Goal: Transaction & Acquisition: Obtain resource

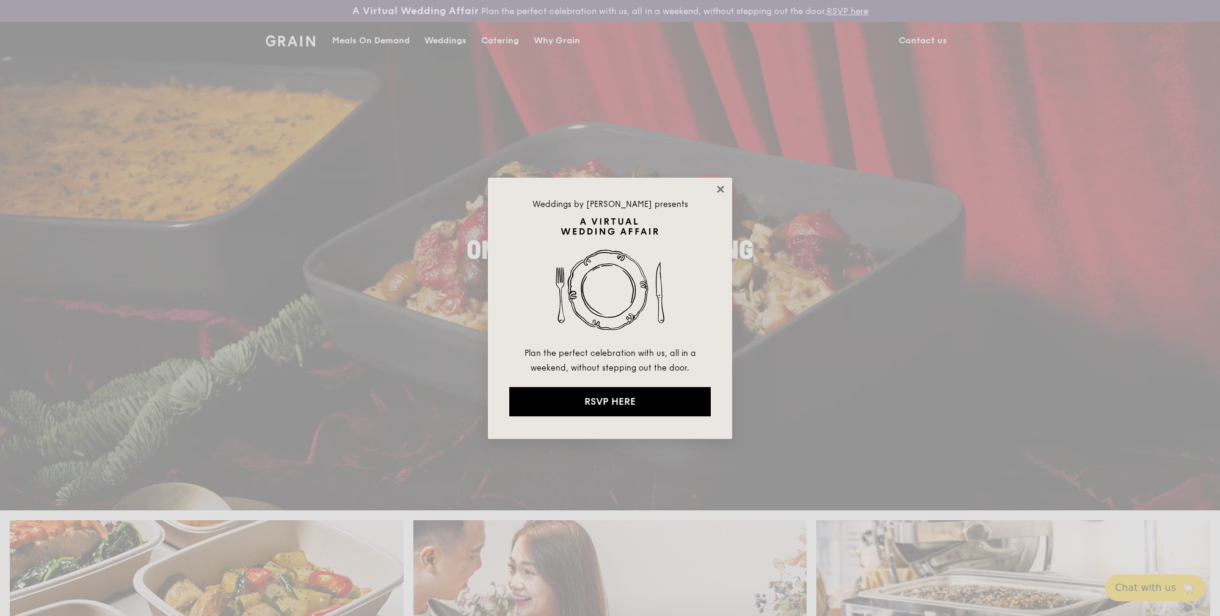
click at [717, 189] on icon at bounding box center [720, 189] width 11 height 11
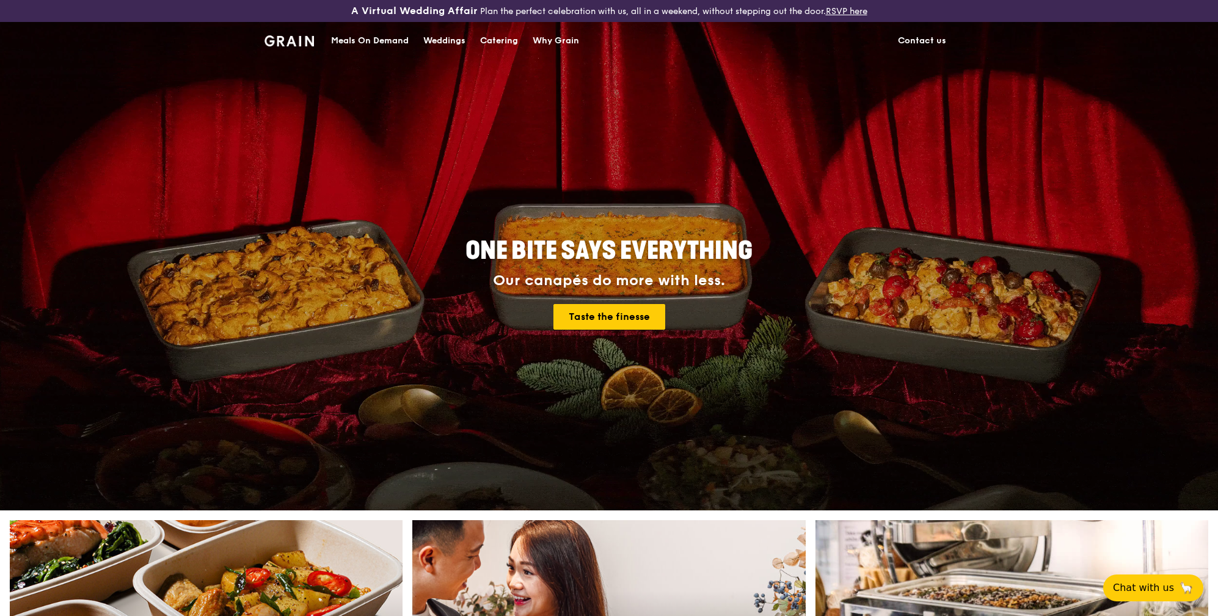
click at [498, 39] on div "Catering" at bounding box center [499, 41] width 38 height 37
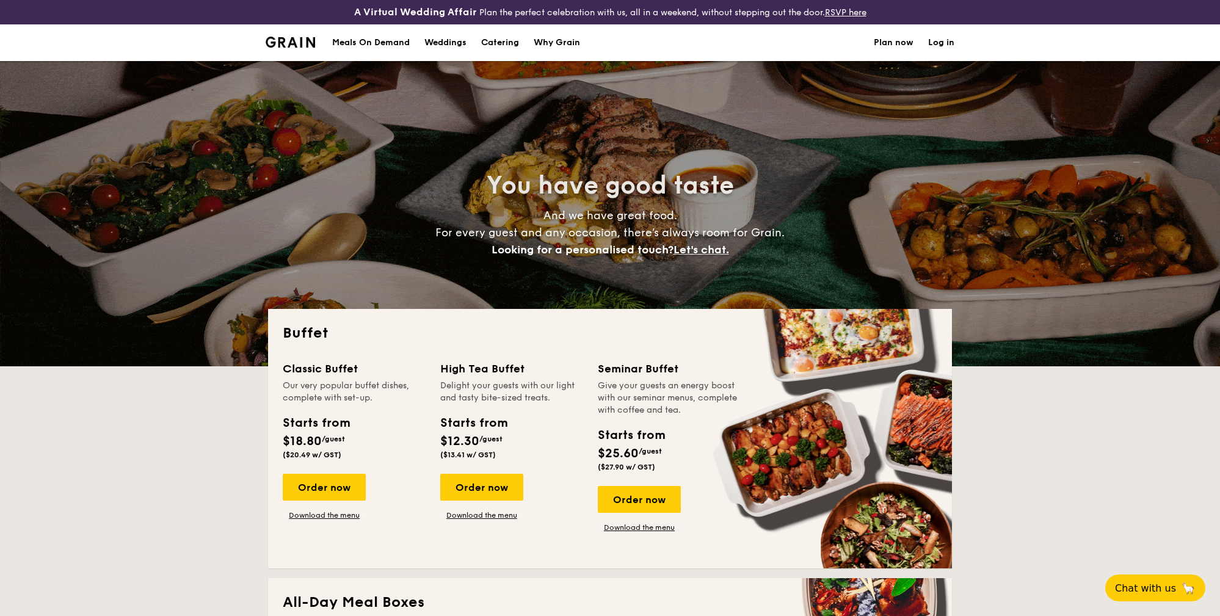
select select
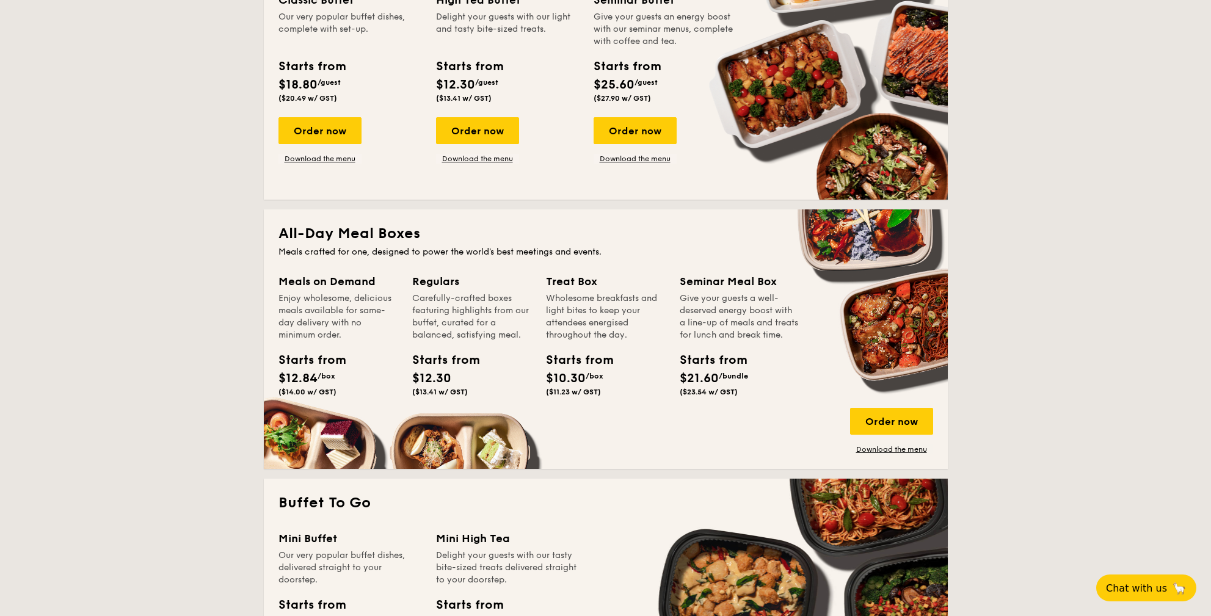
scroll to position [475, 0]
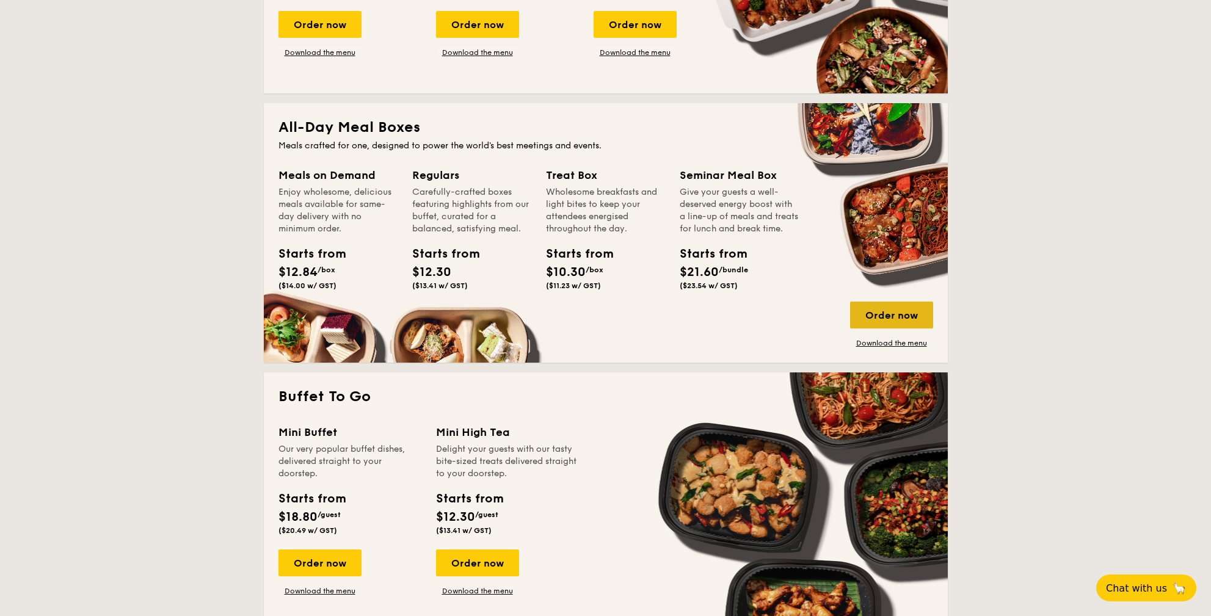
click at [895, 318] on div "Order now" at bounding box center [891, 315] width 83 height 27
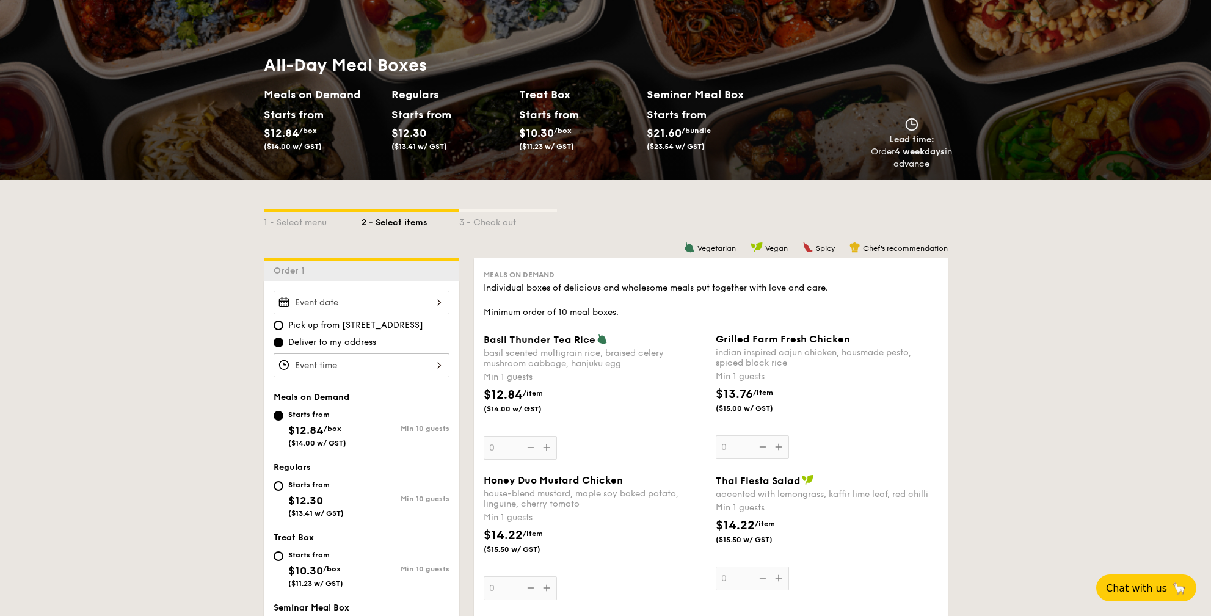
scroll to position [184, 0]
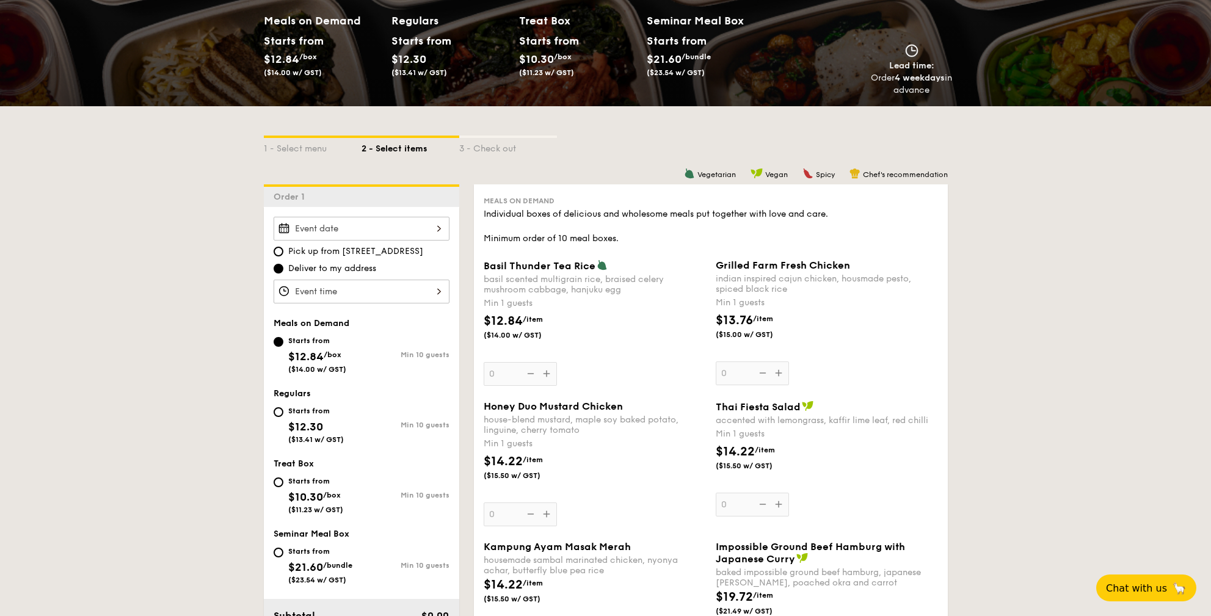
select select
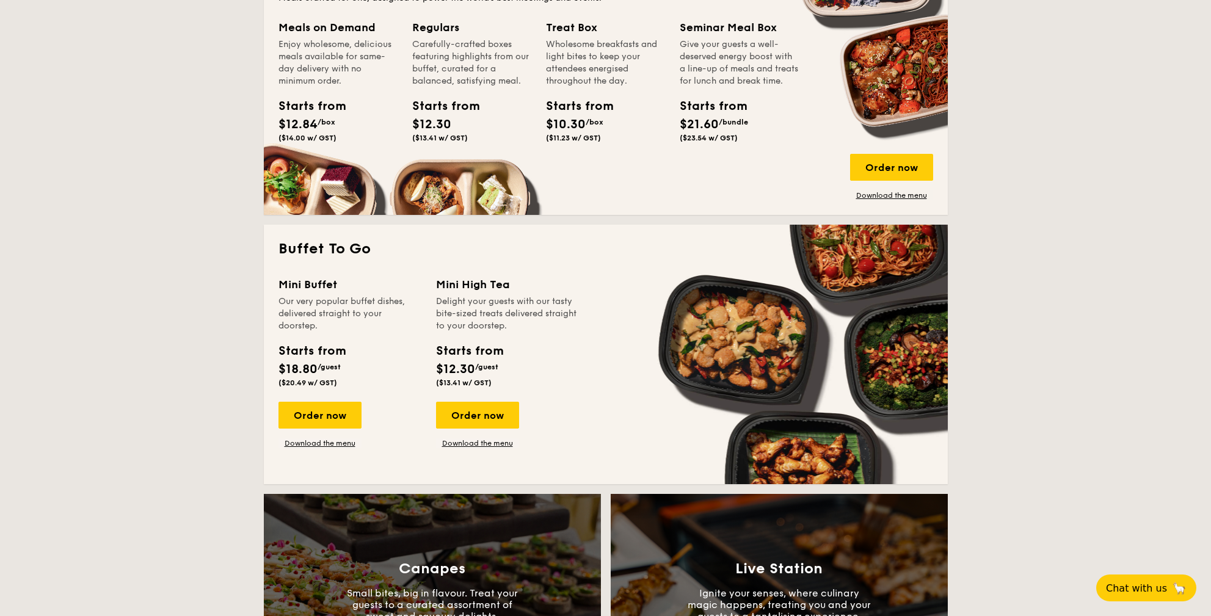
scroll to position [613, 0]
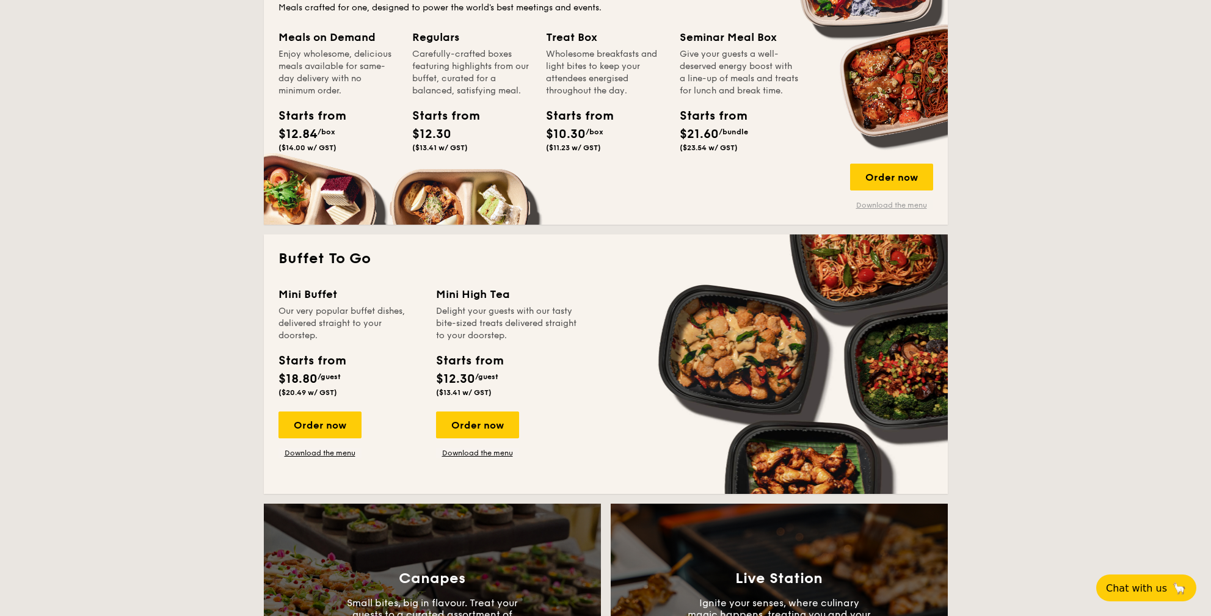
click at [883, 208] on link "Download the menu" at bounding box center [891, 205] width 83 height 10
